Goal: Information Seeking & Learning: Learn about a topic

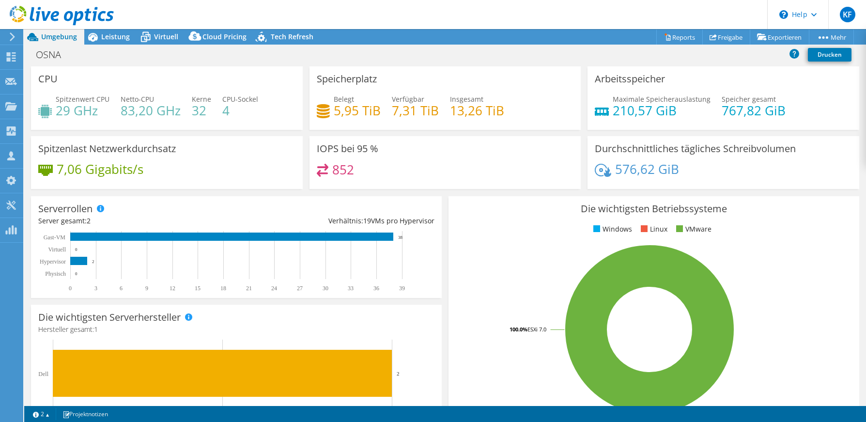
select select "EUFrankfurt"
select select "EUR"
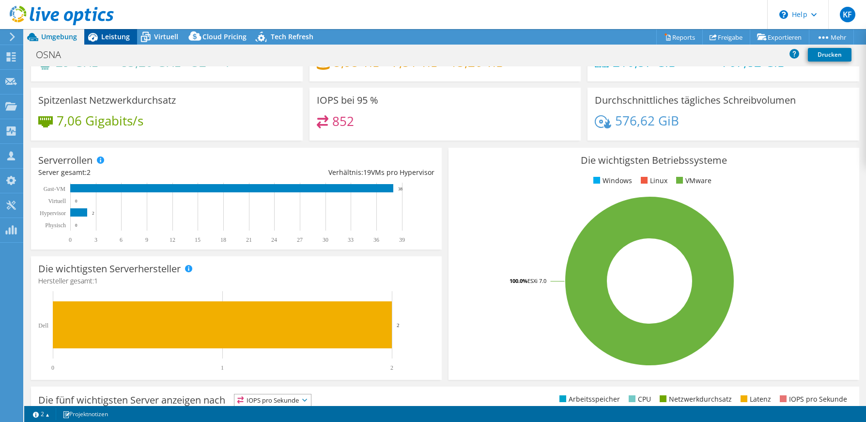
click at [105, 33] on span "Leistung" at bounding box center [115, 36] width 29 height 9
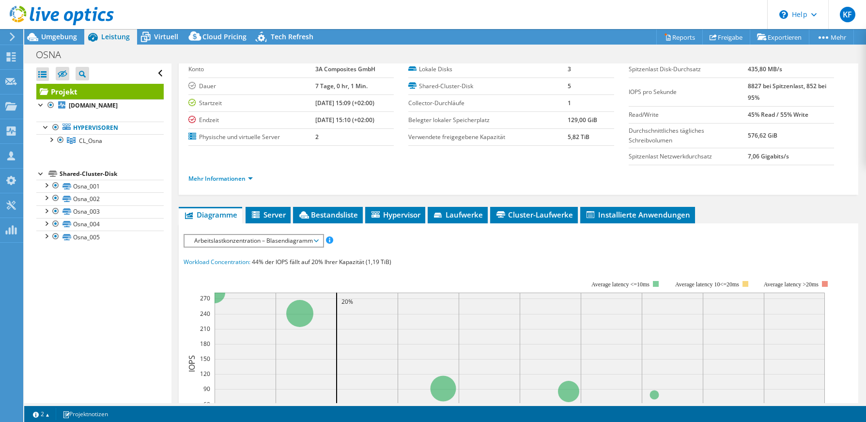
click at [244, 243] on span "Arbeitslastkonzentration – Blasendiagramm" at bounding box center [253, 241] width 128 height 12
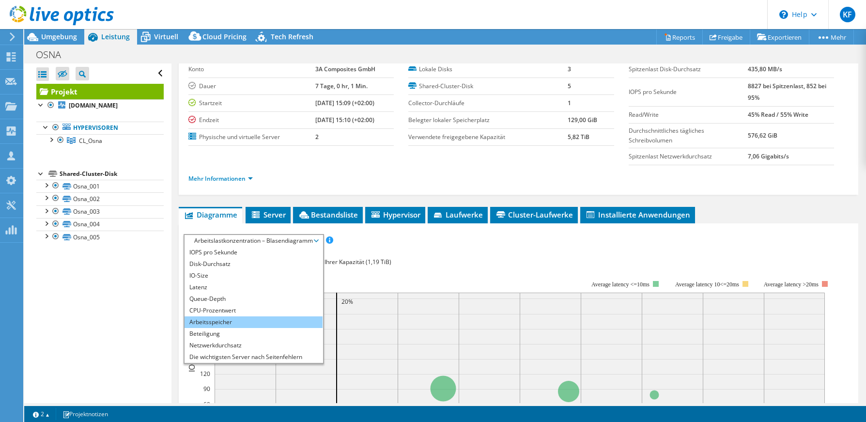
click at [239, 323] on li "Arbeitsspeicher" at bounding box center [253, 322] width 138 height 12
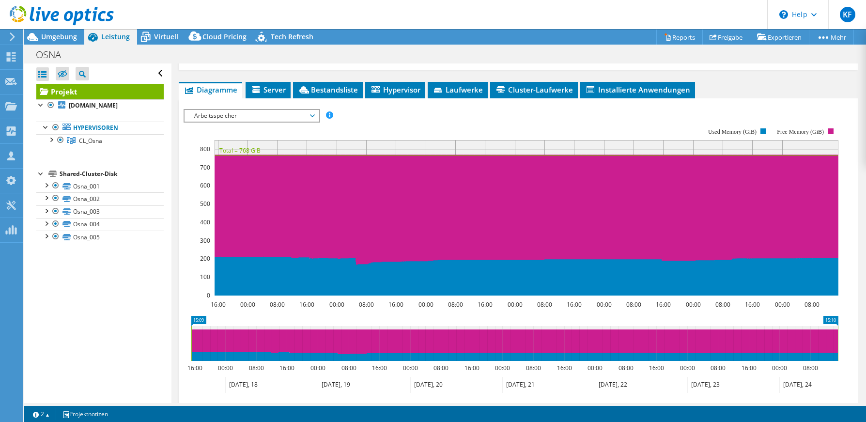
scroll to position [194, 0]
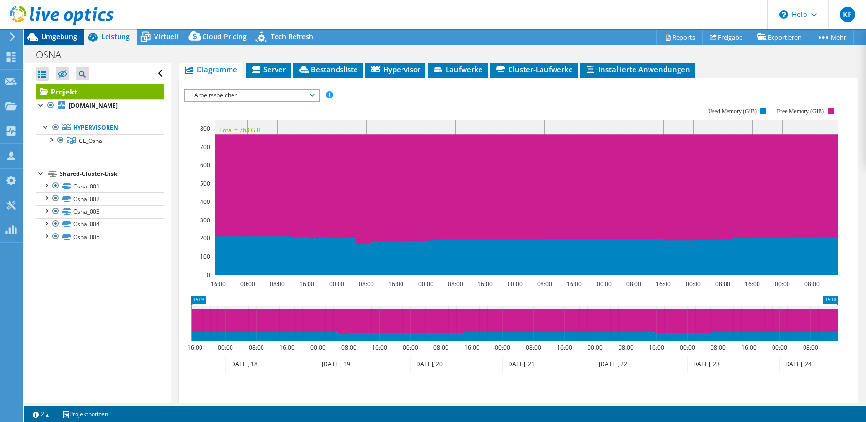
click at [59, 34] on span "Umgebung" at bounding box center [59, 36] width 36 height 9
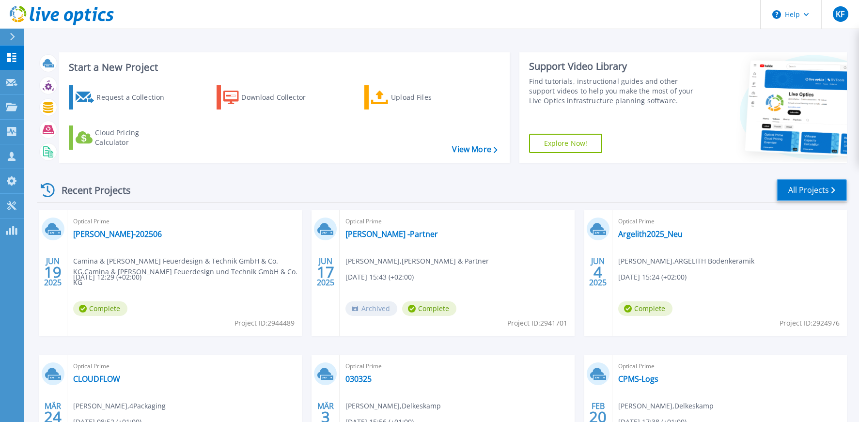
click at [792, 192] on link "All Projects" at bounding box center [811, 190] width 70 height 22
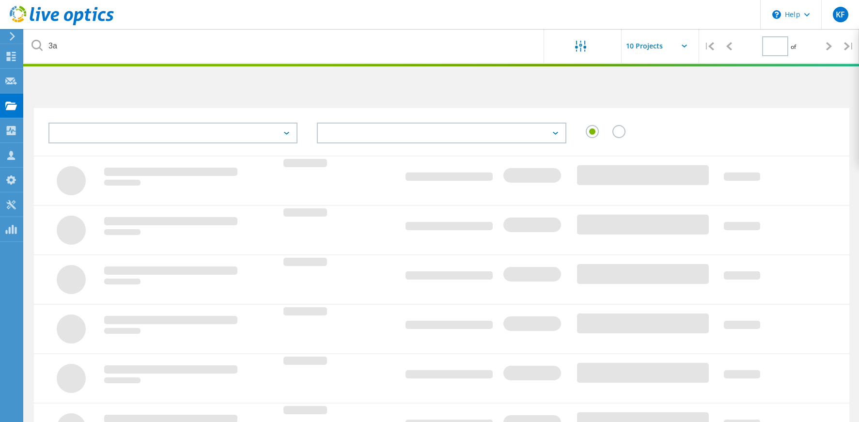
type input "1"
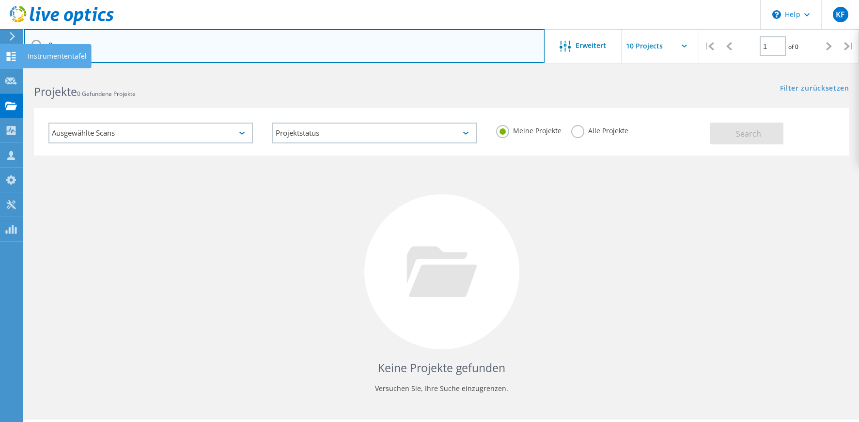
drag, startPoint x: 77, startPoint y: 46, endPoint x: 19, endPoint y: 46, distance: 57.1
click at [19, 70] on div "\n Help Explore Helpful Articles Contact Support KF Vertriebspartner-Teammitgli…" at bounding box center [429, 259] width 859 height 378
click at [115, 42] on input "3a" at bounding box center [284, 46] width 520 height 34
type input "3"
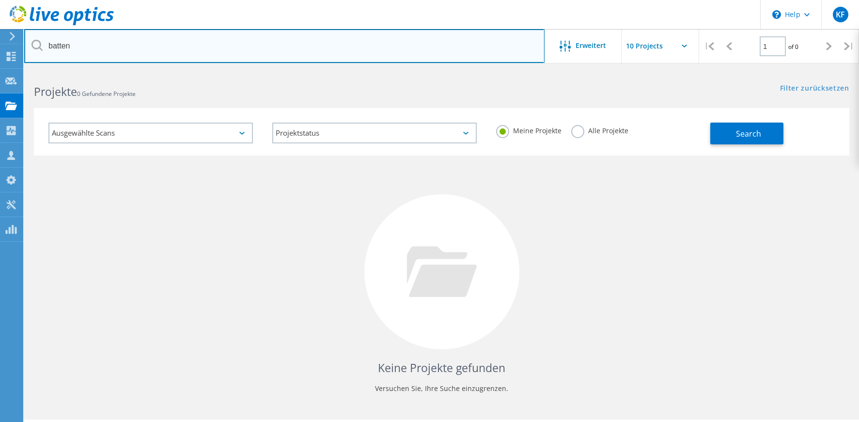
type input "batten"
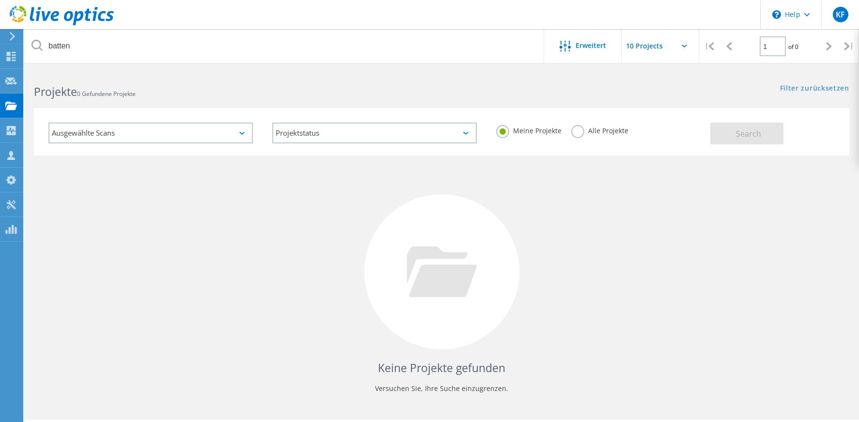
click at [579, 132] on label "Alle Projekte" at bounding box center [599, 129] width 57 height 9
click at [0, 0] on input "Alle Projekte" at bounding box center [0, 0] width 0 height 0
click at [761, 129] on button "Search" at bounding box center [746, 134] width 73 height 22
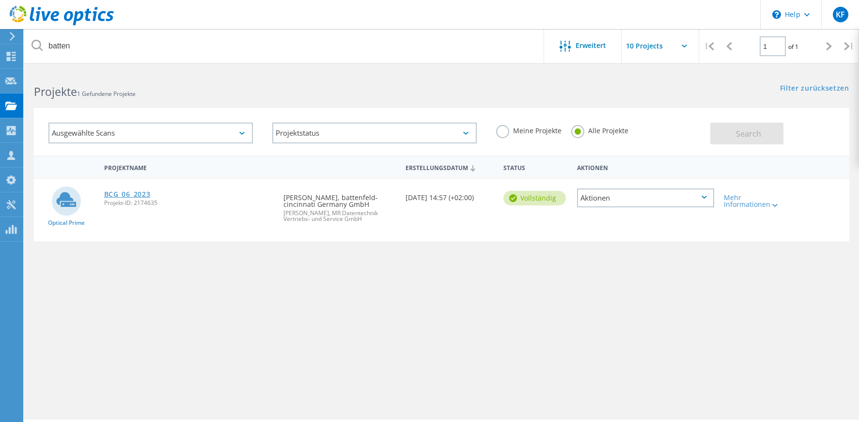
click at [118, 193] on link "BCG_06_2023" at bounding box center [127, 194] width 46 height 7
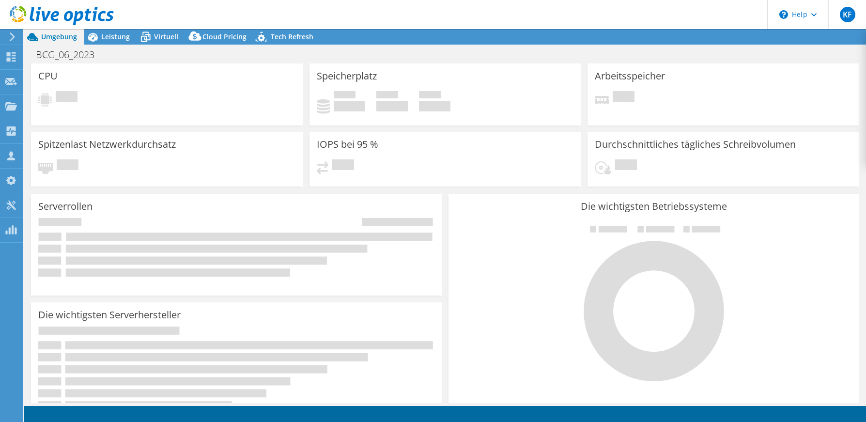
select select "EUFrankfurt"
select select "USD"
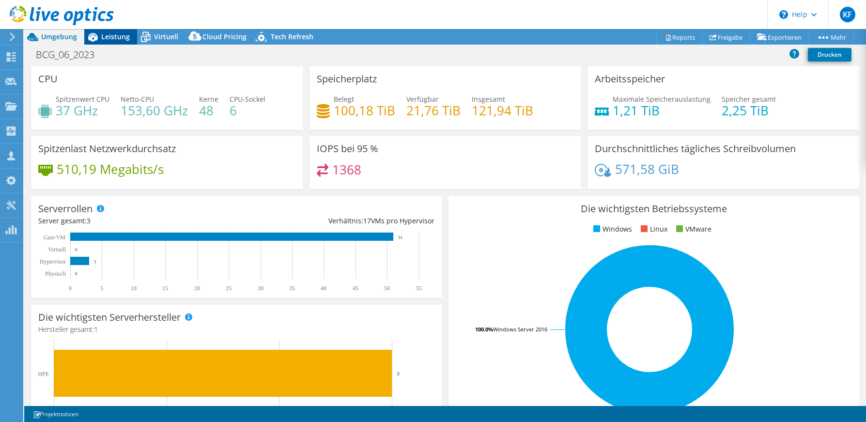
click at [106, 34] on span "Leistung" at bounding box center [115, 36] width 29 height 9
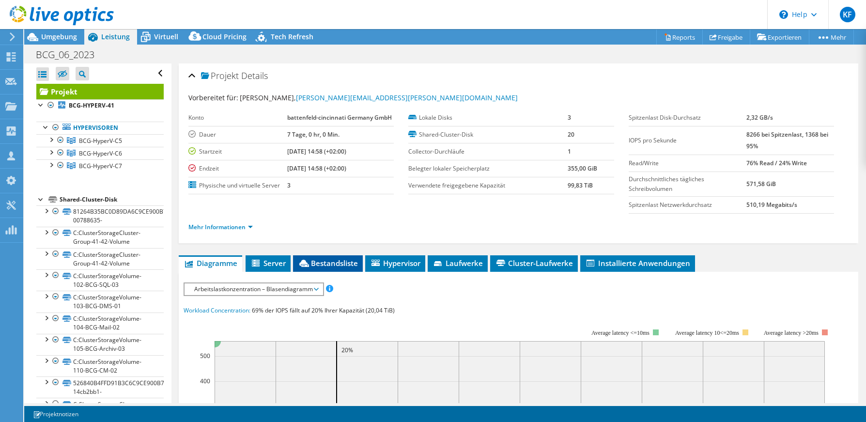
click at [334, 266] on span "Bestandsliste" at bounding box center [328, 263] width 60 height 10
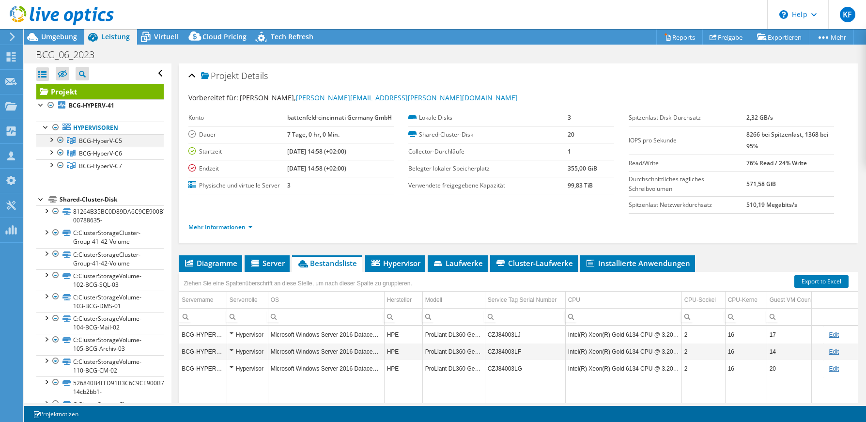
click at [51, 138] on div at bounding box center [51, 139] width 10 height 10
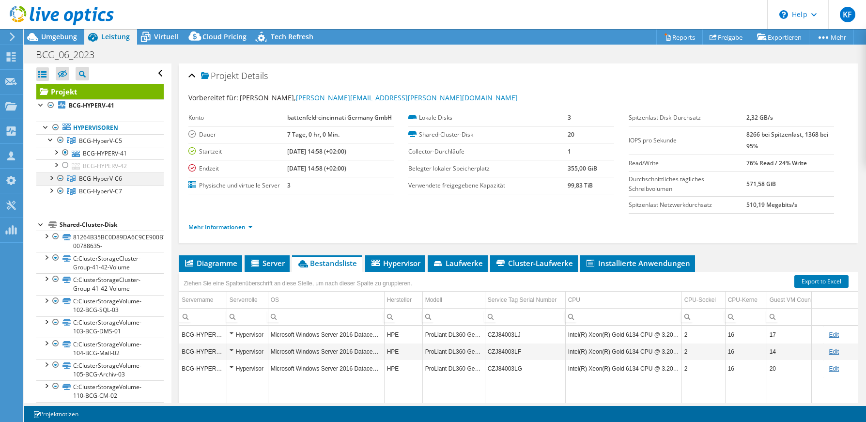
click at [52, 178] on div at bounding box center [51, 177] width 10 height 10
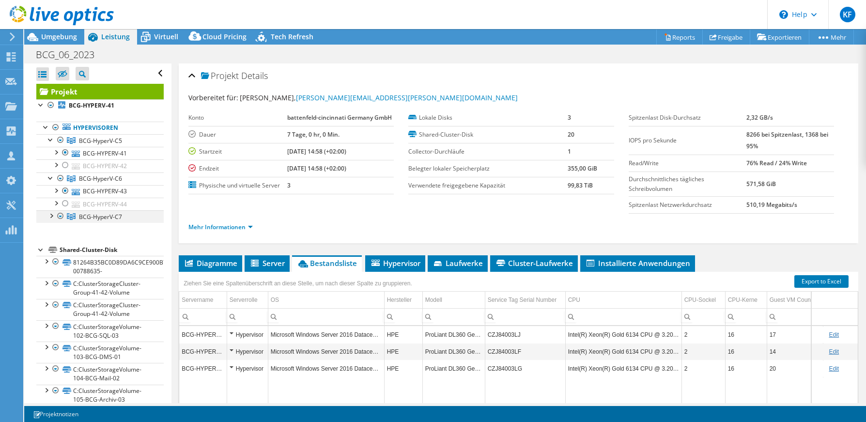
click at [48, 215] on div at bounding box center [51, 215] width 10 height 10
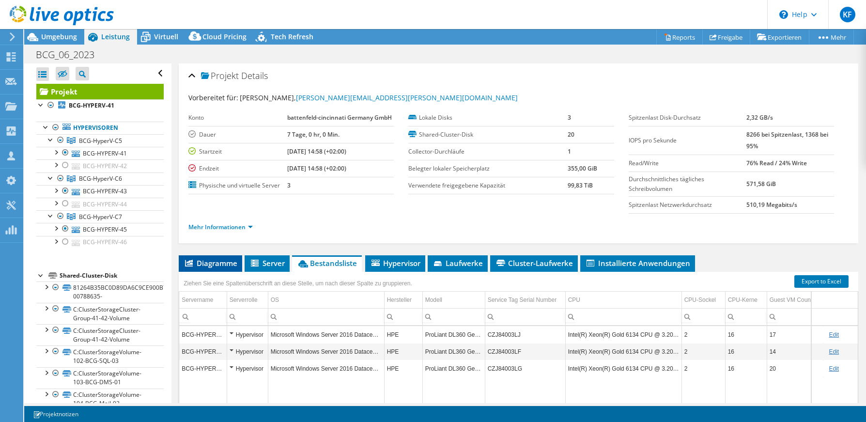
click at [231, 263] on span "Diagramme" at bounding box center [211, 263] width 54 height 10
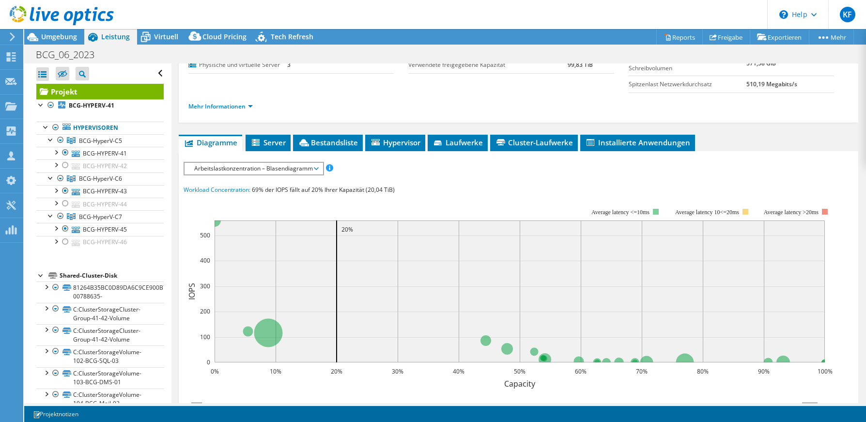
scroll to position [145, 0]
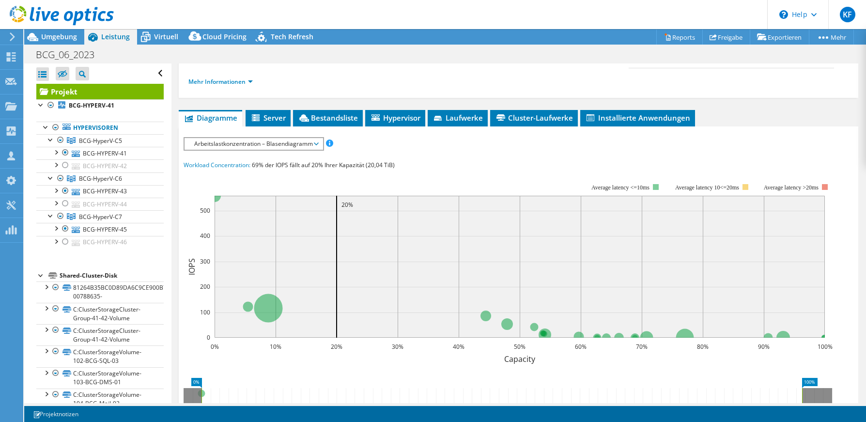
click at [265, 149] on span "Arbeitslastkonzentration – Blasendiagramm" at bounding box center [253, 144] width 128 height 12
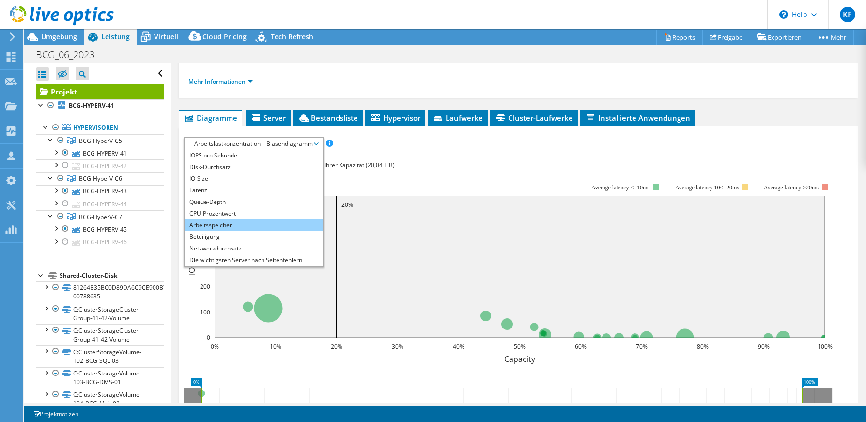
click at [216, 228] on li "Arbeitsspeicher" at bounding box center [253, 225] width 138 height 12
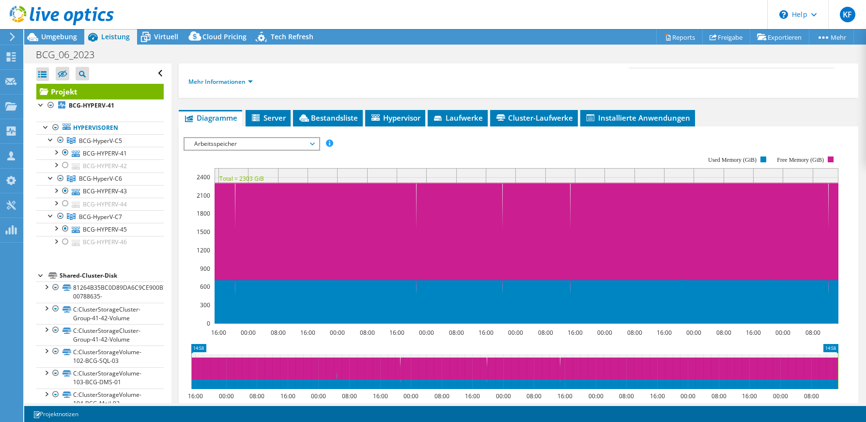
click at [258, 144] on span "Arbeitsspeicher" at bounding box center [251, 144] width 124 height 12
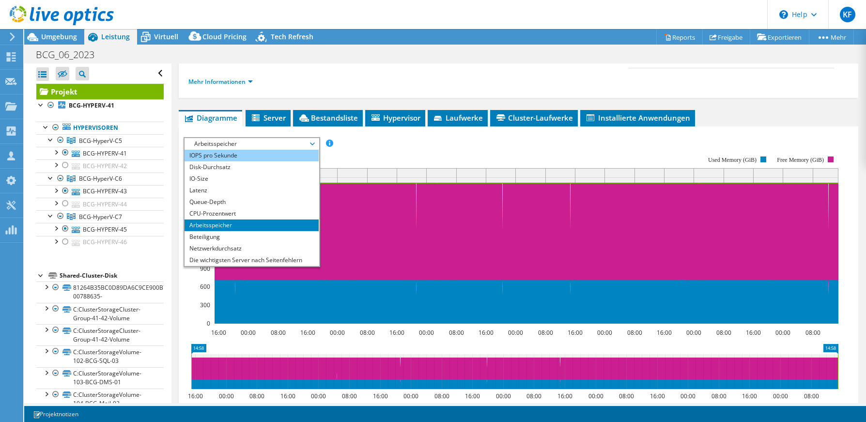
scroll to position [97, 0]
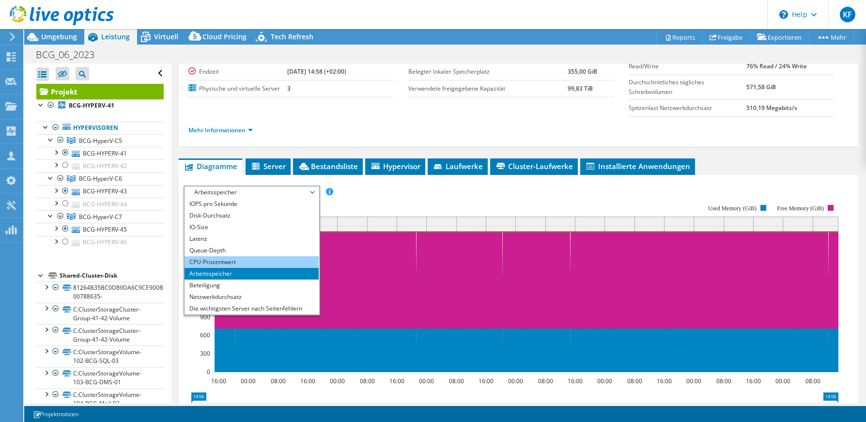
click at [219, 265] on li "CPU-Prozentwert" at bounding box center [251, 262] width 134 height 12
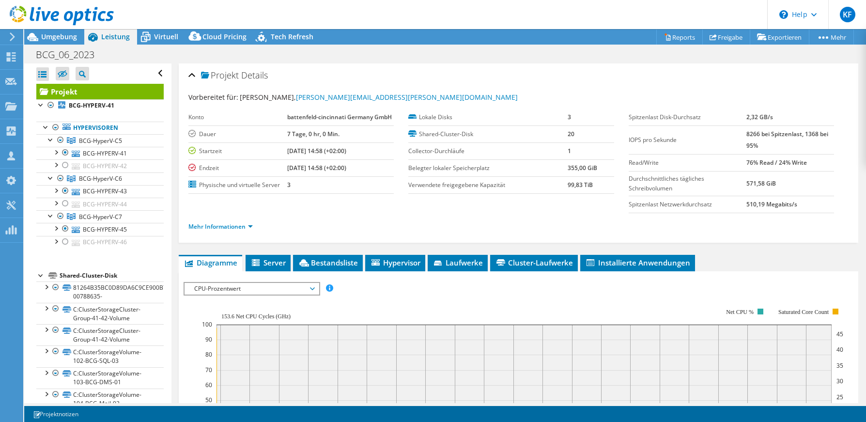
scroll to position [0, 0]
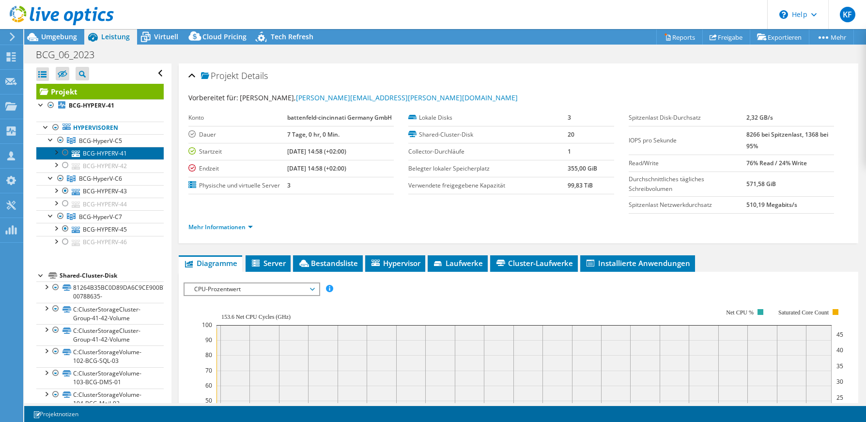
click at [110, 154] on link "BCG-HYPERV-41" at bounding box center [99, 153] width 127 height 13
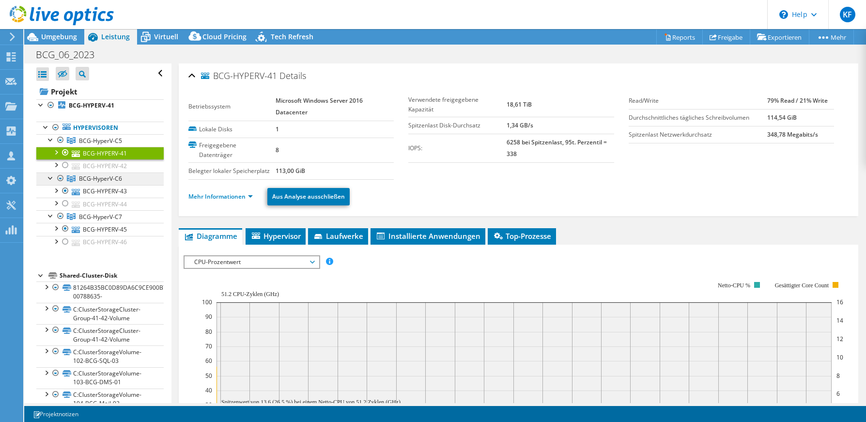
click at [90, 178] on span "BCG-HyperV-C6" at bounding box center [100, 178] width 43 height 8
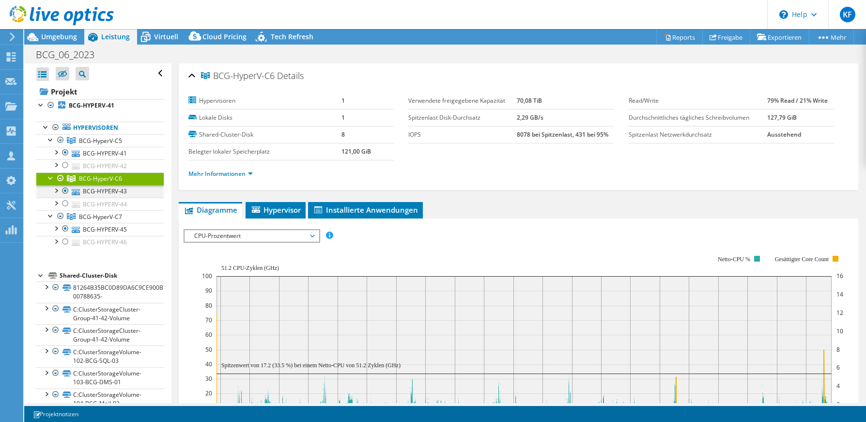
click at [58, 192] on div at bounding box center [56, 190] width 10 height 10
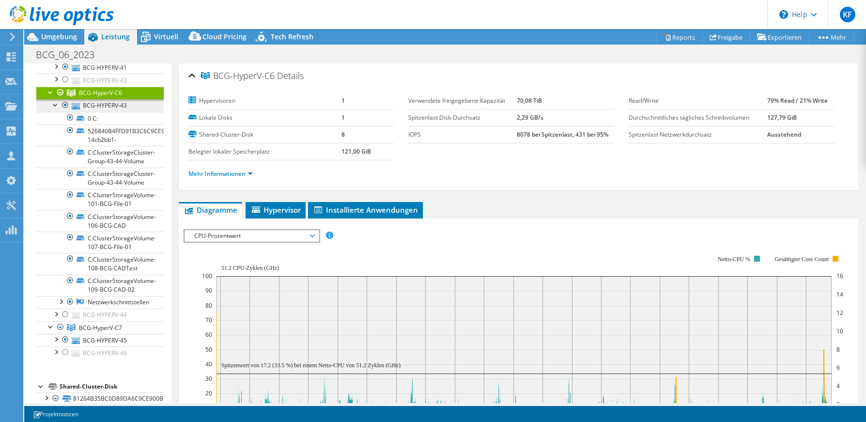
scroll to position [97, 0]
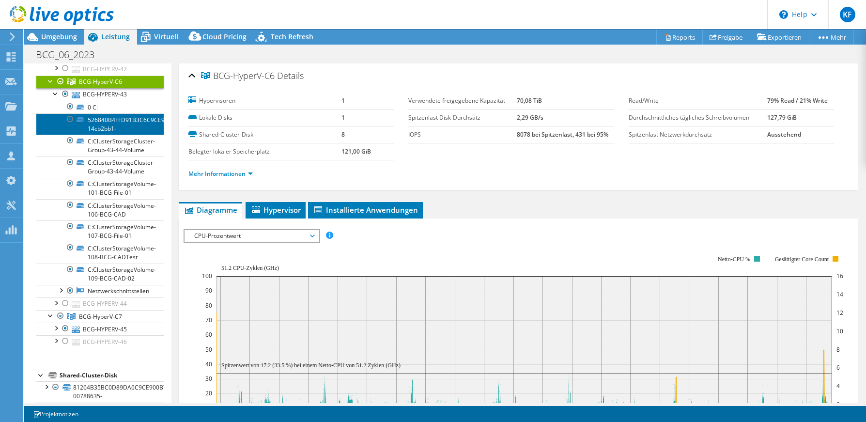
click at [120, 123] on link "526840B4FFD91B3C6C9CE900B7B061BB-14cb2bb1-" at bounding box center [99, 123] width 127 height 21
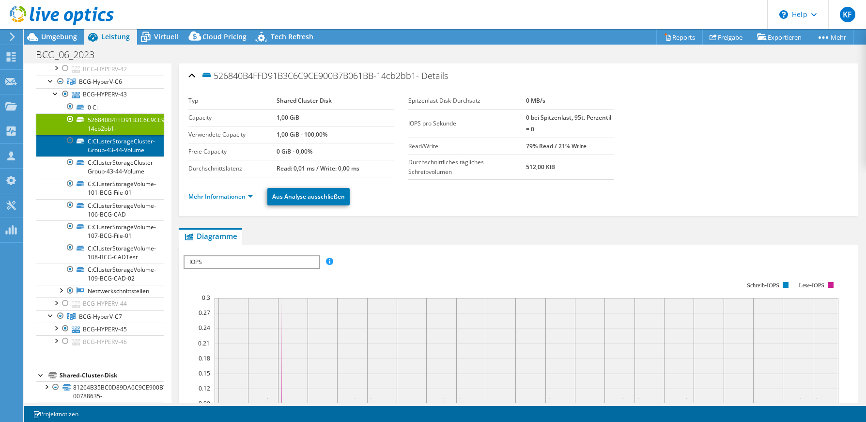
click at [117, 147] on link "C:ClusterStorageCluster-Group-43-44-Volume" at bounding box center [99, 145] width 127 height 21
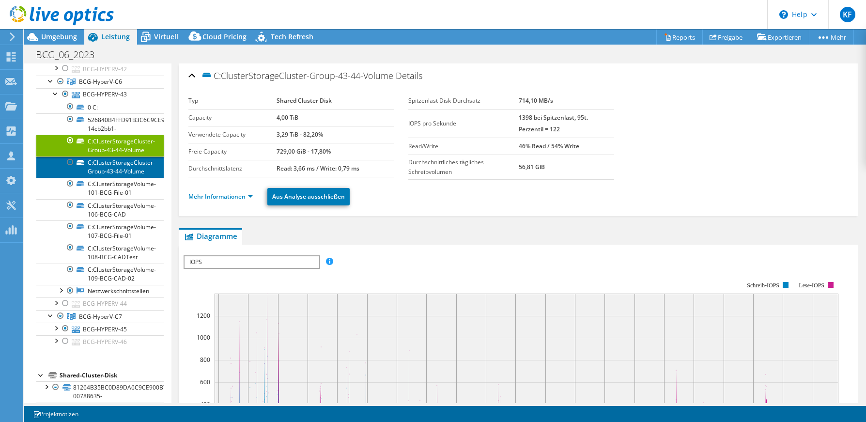
click at [112, 178] on link "C:ClusterStorageCluster-Group-43-44-Volume" at bounding box center [99, 166] width 127 height 21
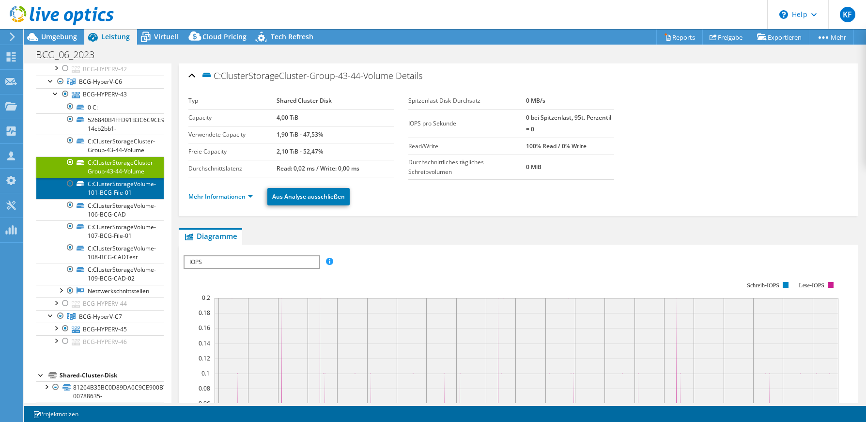
click at [111, 199] on link "C:ClusterStorageVolume-101-BCG-File-01" at bounding box center [99, 188] width 127 height 21
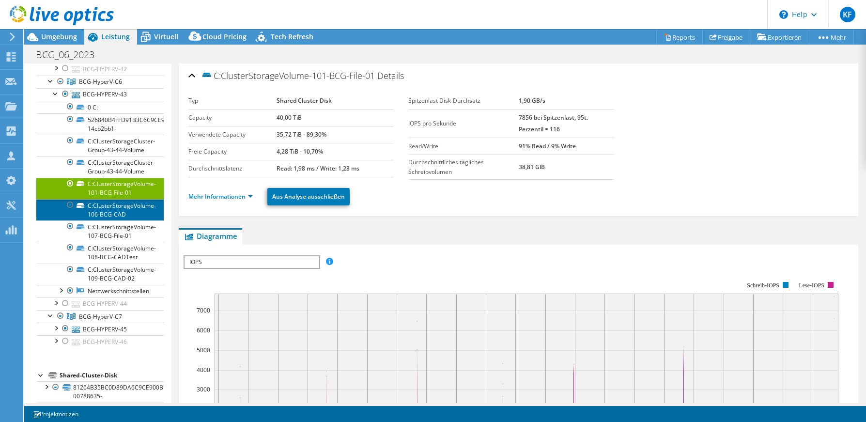
click at [111, 220] on link "C:ClusterStorageVolume-106-BCG-CAD" at bounding box center [99, 209] width 127 height 21
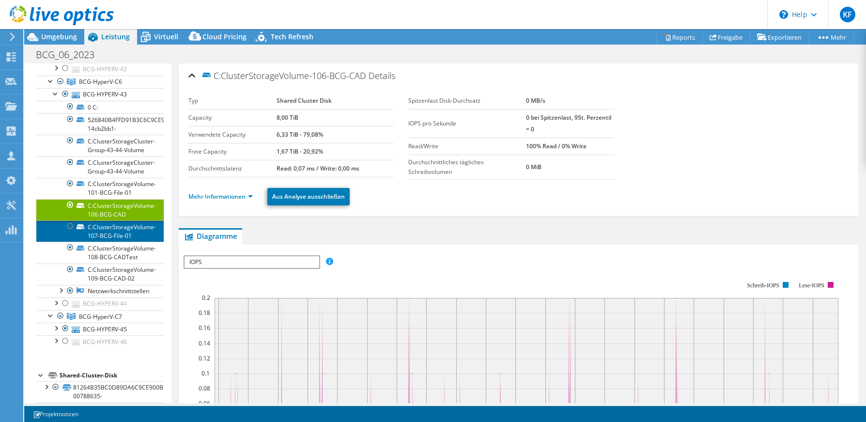
click at [110, 242] on link "C:ClusterStorageVolume-107-BCG-File-01" at bounding box center [99, 230] width 127 height 21
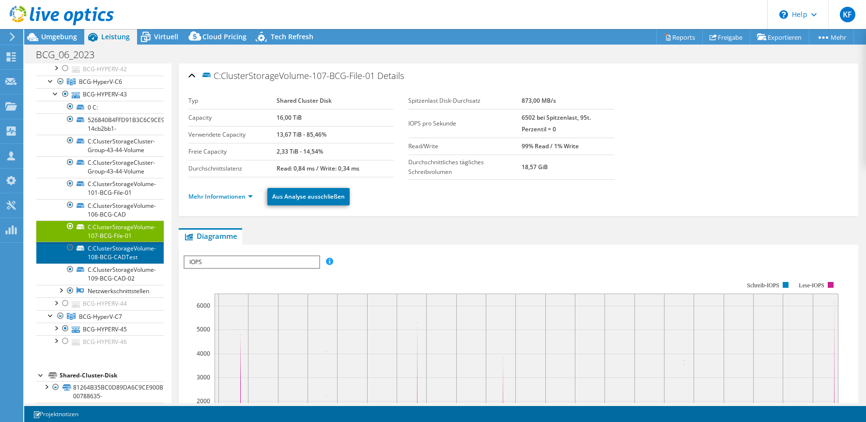
click at [111, 262] on link "C:ClusterStorageVolume-108-BCG-CADTest" at bounding box center [99, 252] width 127 height 21
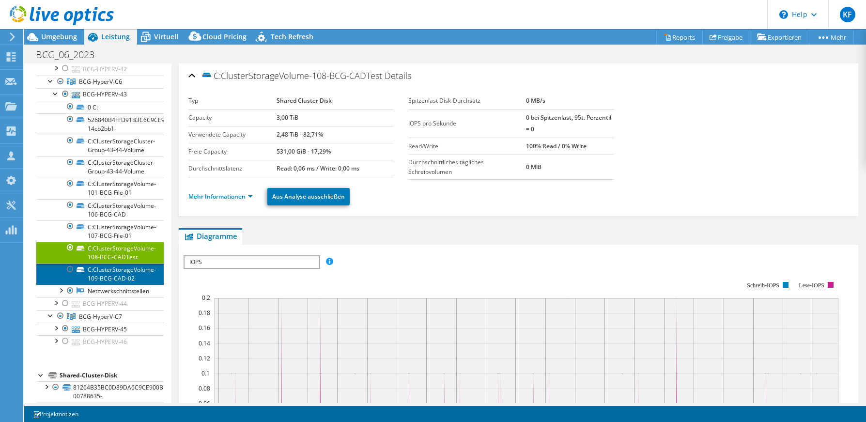
click at [116, 285] on link "C:ClusterStorageVolume-109-BCG-CAD-02" at bounding box center [99, 273] width 127 height 21
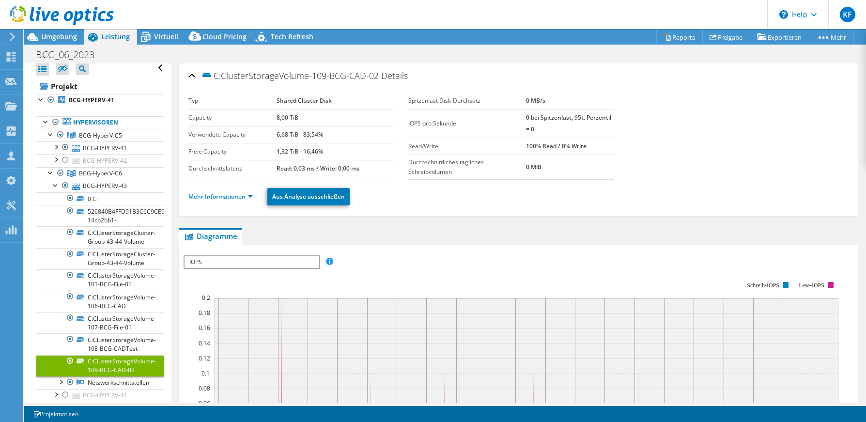
scroll to position [4, 0]
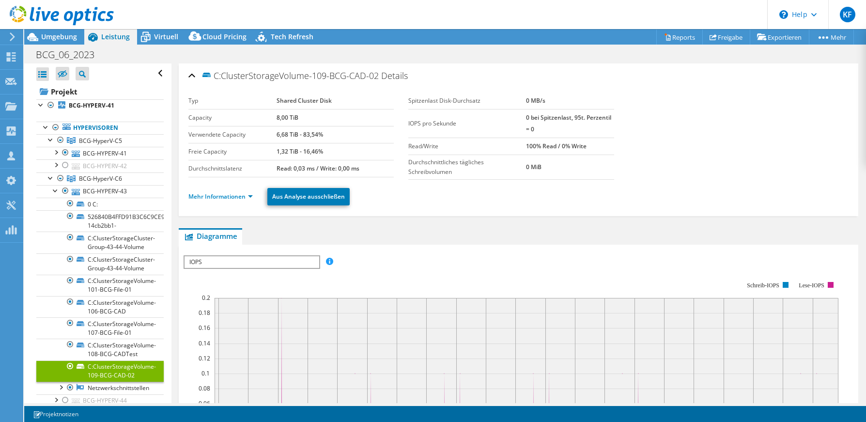
select select "EUFrankfurt"
select select "USD"
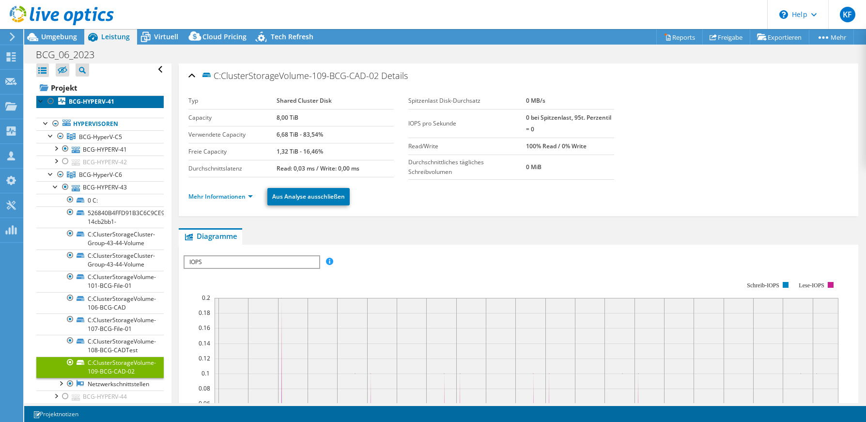
click at [91, 96] on link "BCG-HYPERV-41" at bounding box center [99, 101] width 127 height 13
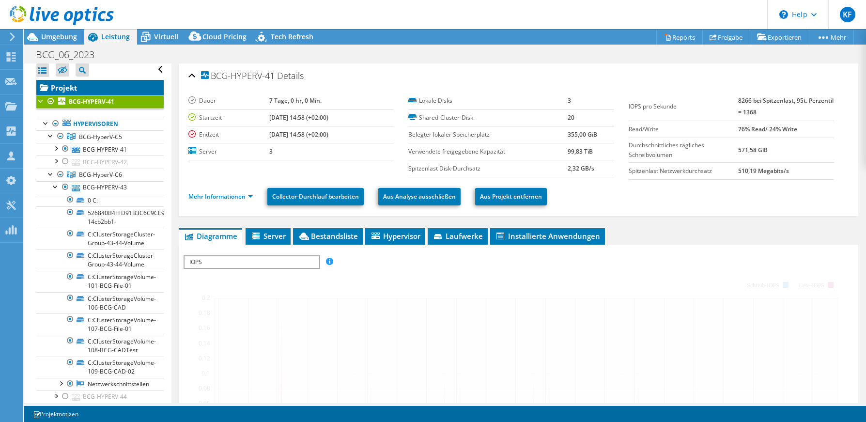
click at [72, 91] on link "Projekt" at bounding box center [99, 87] width 127 height 15
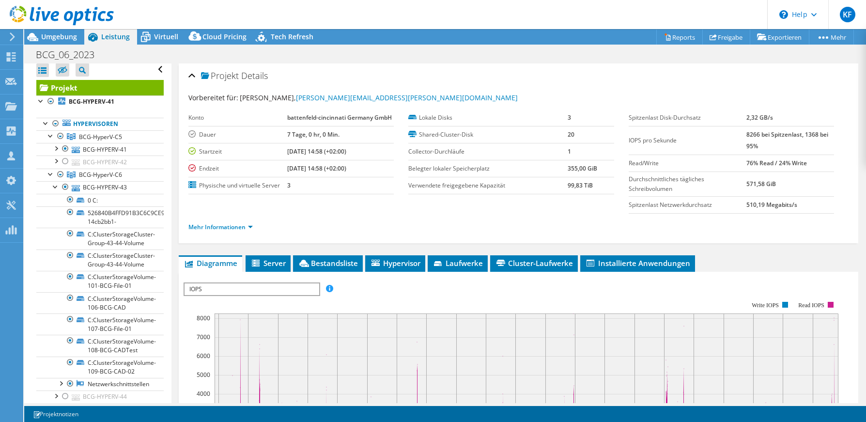
drag, startPoint x: 591, startPoint y: 184, endPoint x: 551, endPoint y: 191, distance: 40.4
click at [551, 191] on tr "Verwendete freigegebene Kapazität 99,83 TiB" at bounding box center [510, 185] width 205 height 17
click at [70, 87] on link "Projekt" at bounding box center [99, 87] width 127 height 15
click at [51, 34] on span "Umgebung" at bounding box center [59, 36] width 36 height 9
